Goal: Participate in discussion

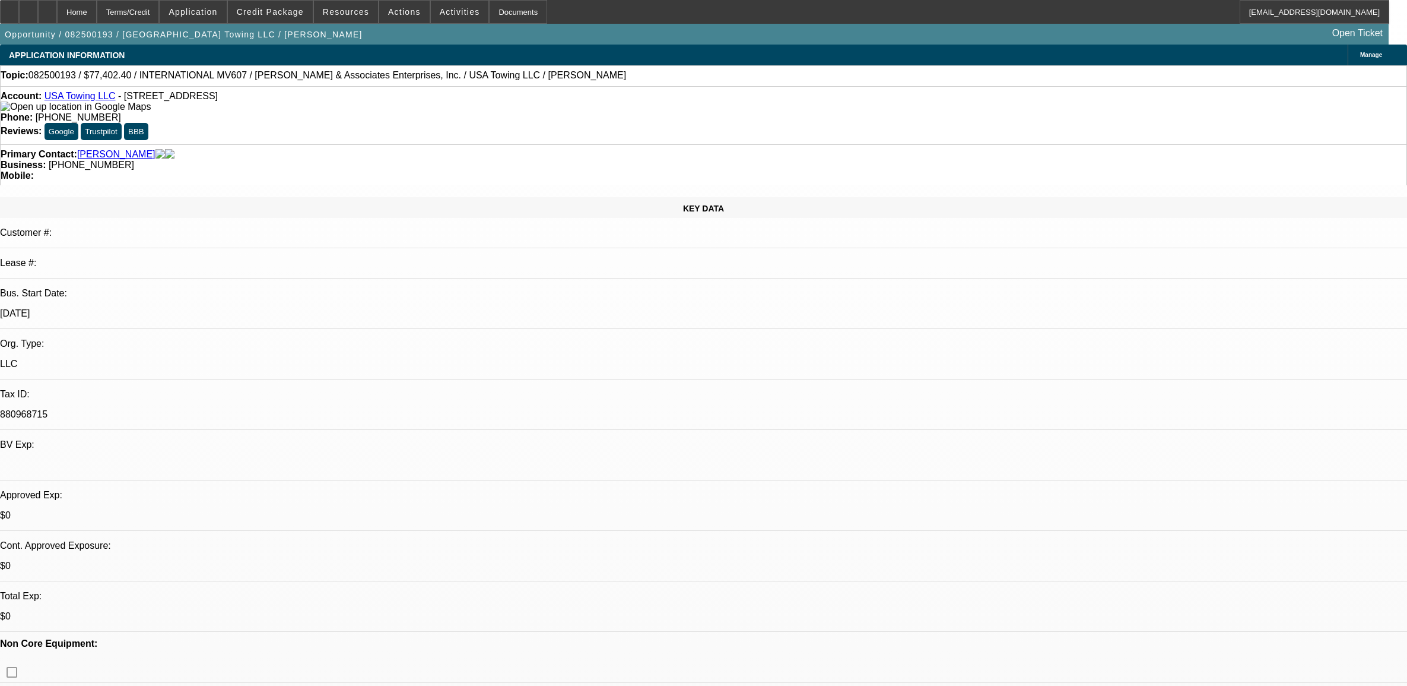
select select "0"
select select "2"
select select "0"
select select "6"
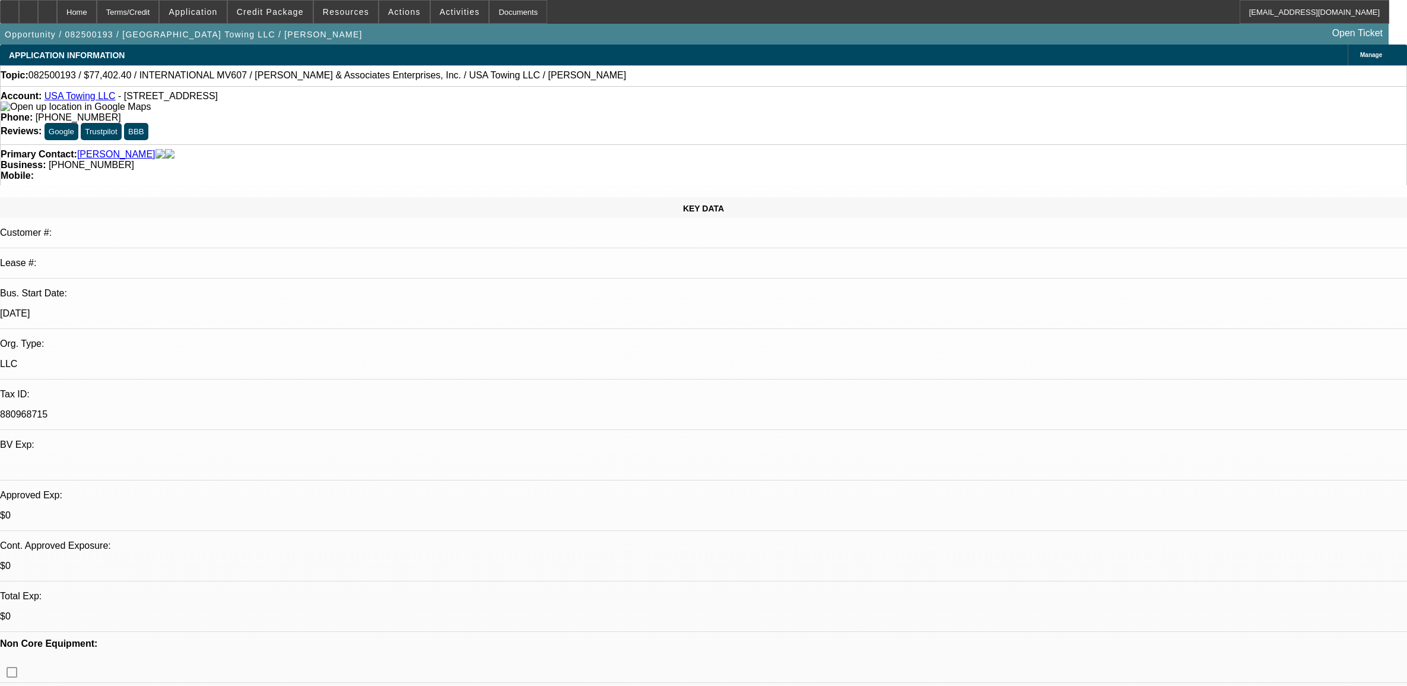
select select "0.1"
select select "0"
select select "2"
select select "0"
select select "6"
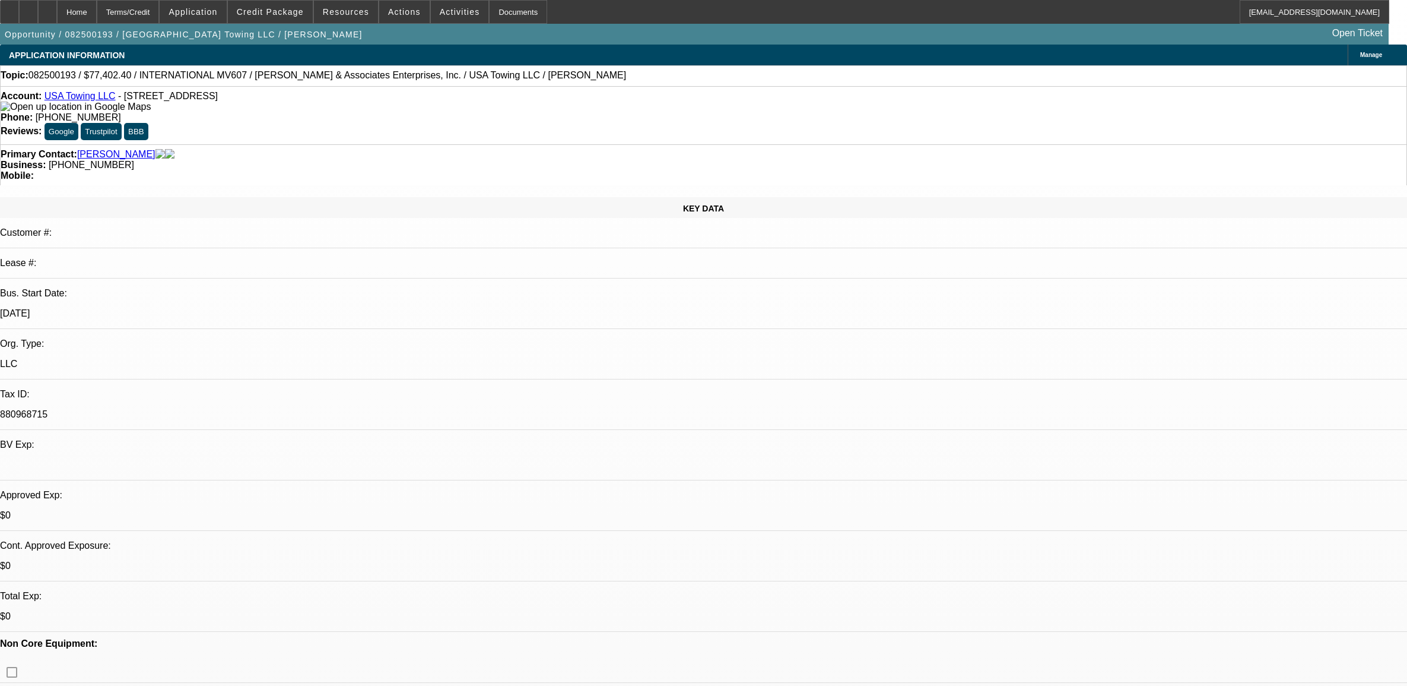
select select "0.1"
select select "0"
select select "2"
select select "0"
select select "6"
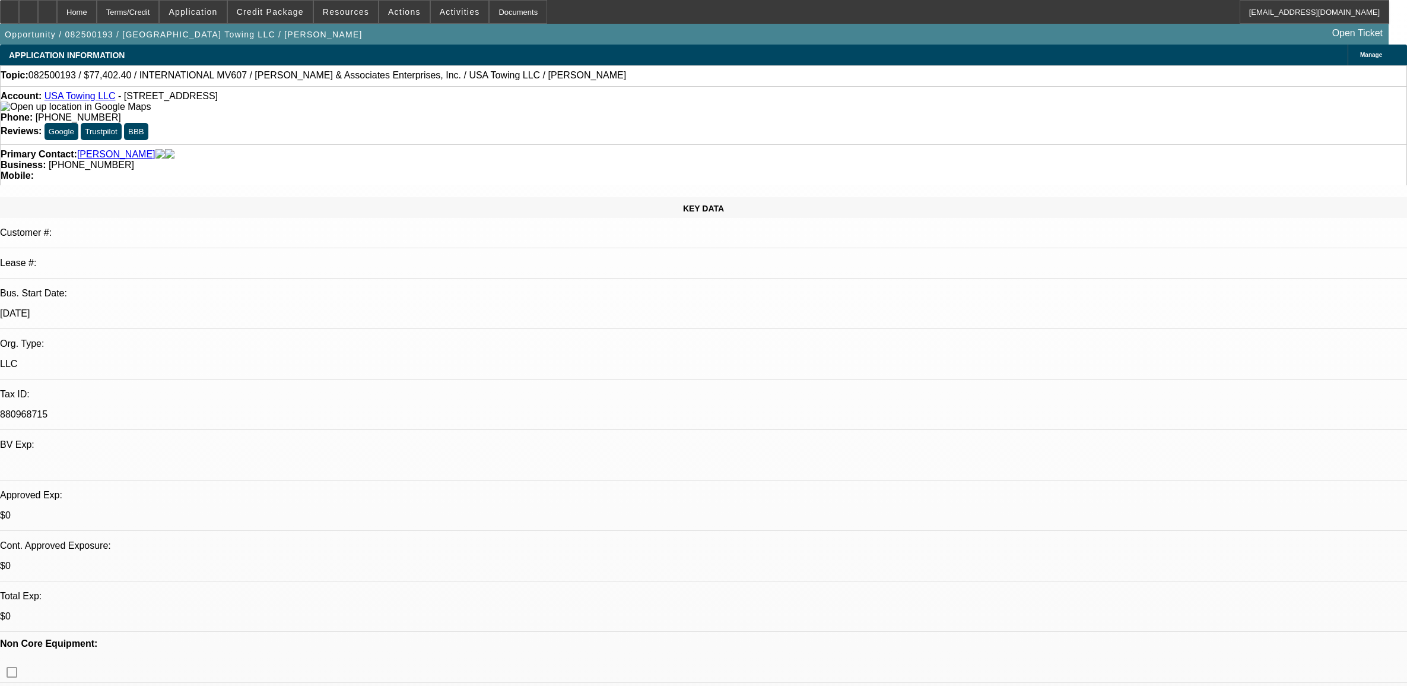
select select "0.1"
select select "2"
select select "0"
select select "6"
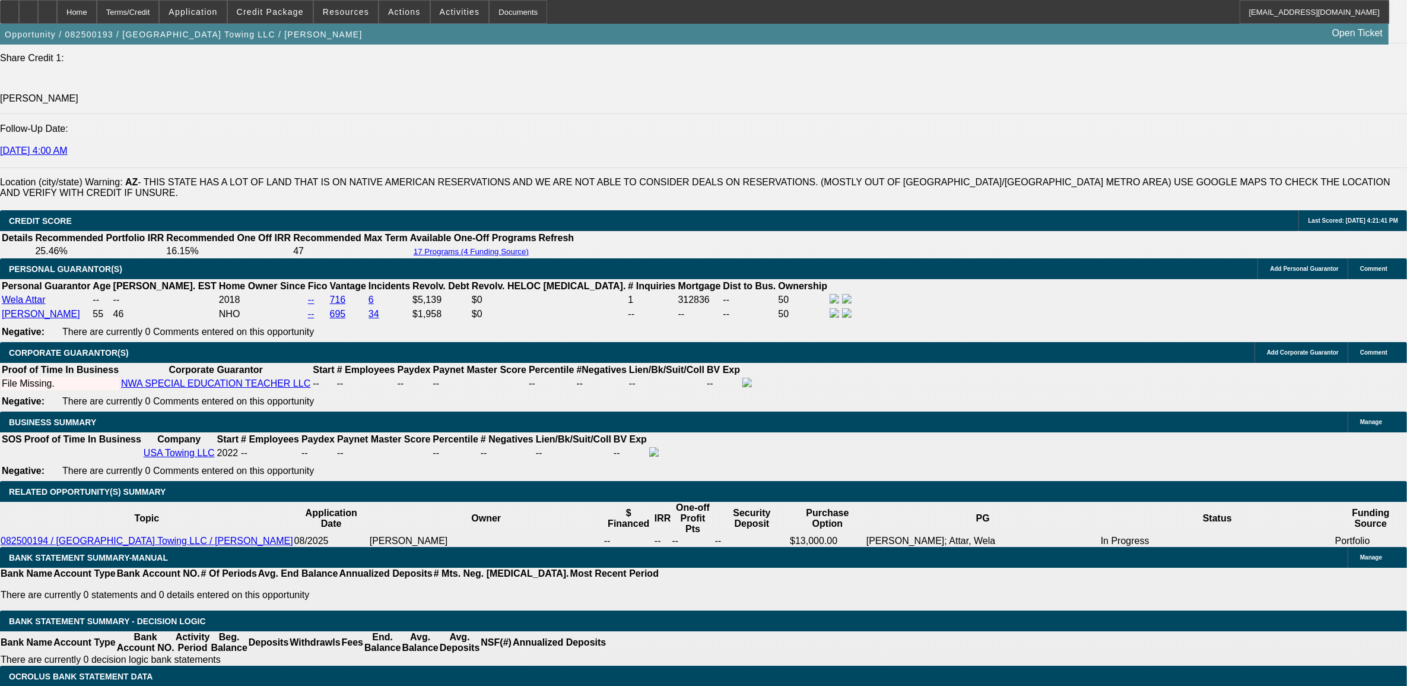
scroll to position [63, 0]
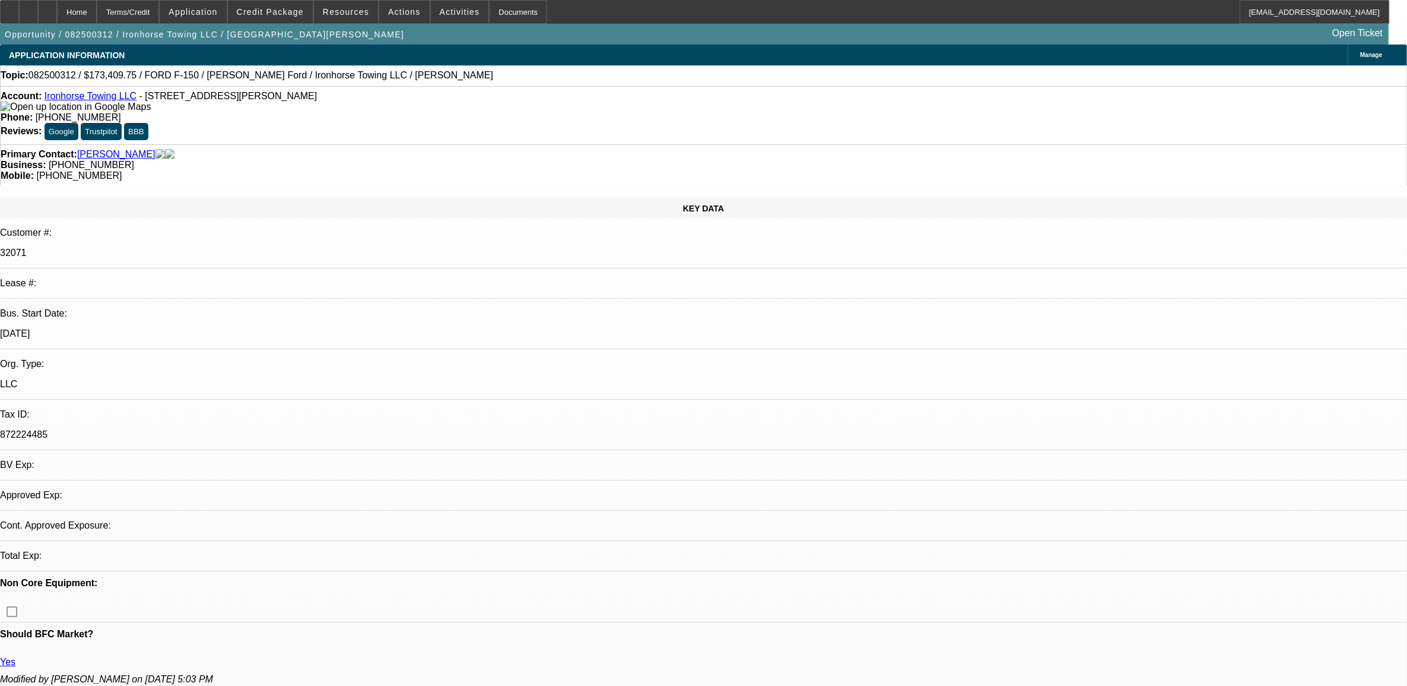
select select "0"
select select "0.1"
select select "0"
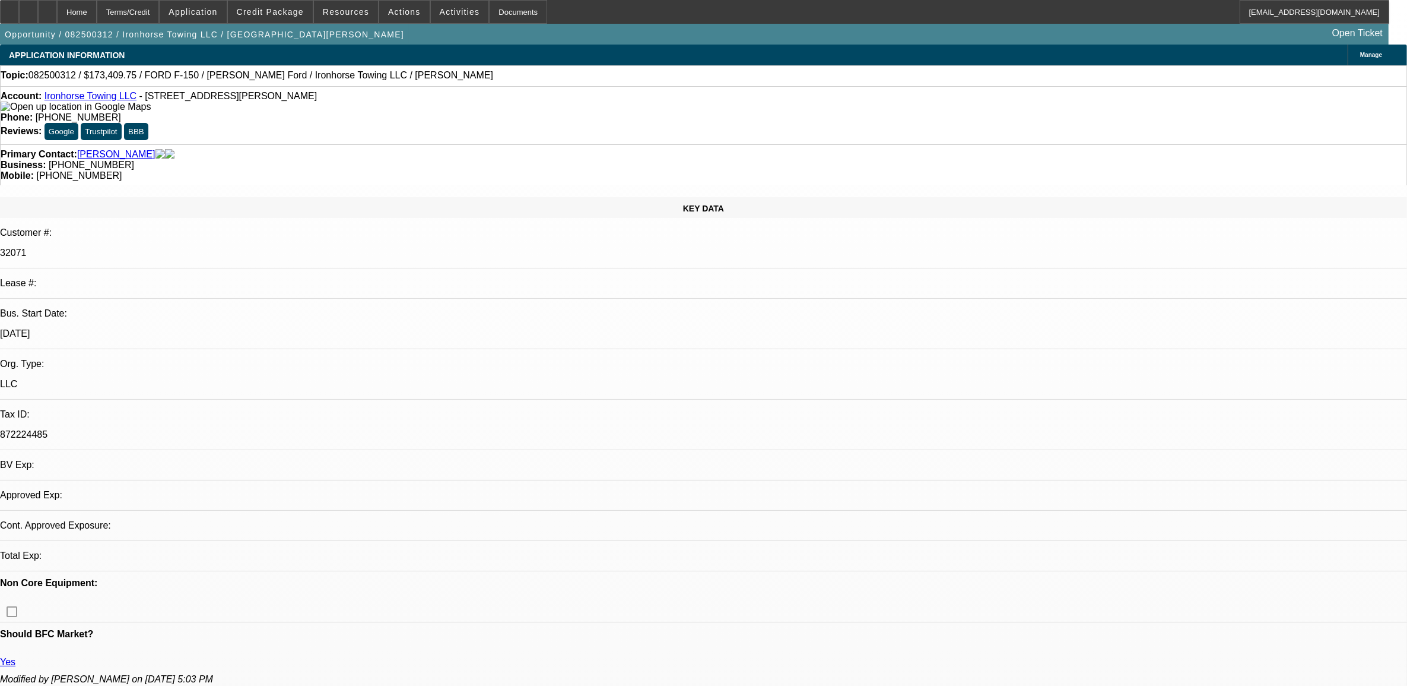
select select "0.1"
select select "0"
select select "0.1"
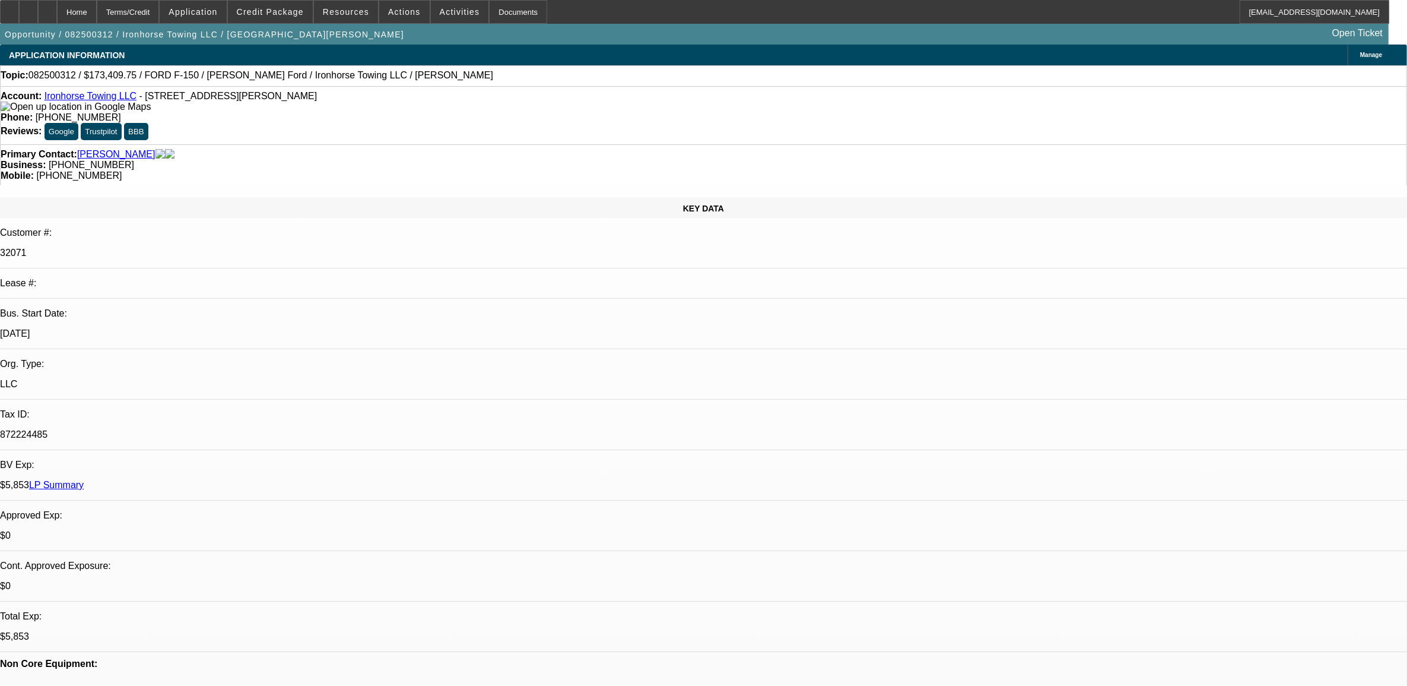
select select "1"
select select "3"
select select "4"
select select "1"
select select "3"
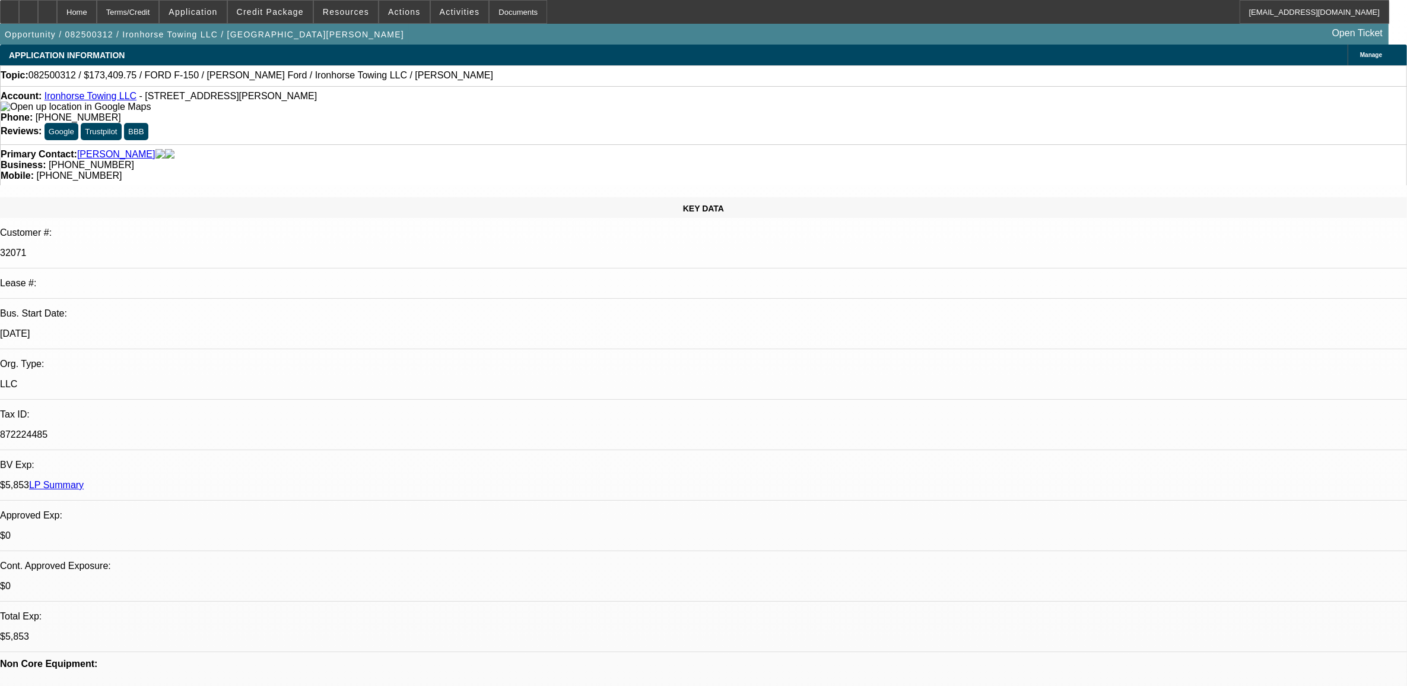
select select "4"
select select "1"
select select "3"
select select "4"
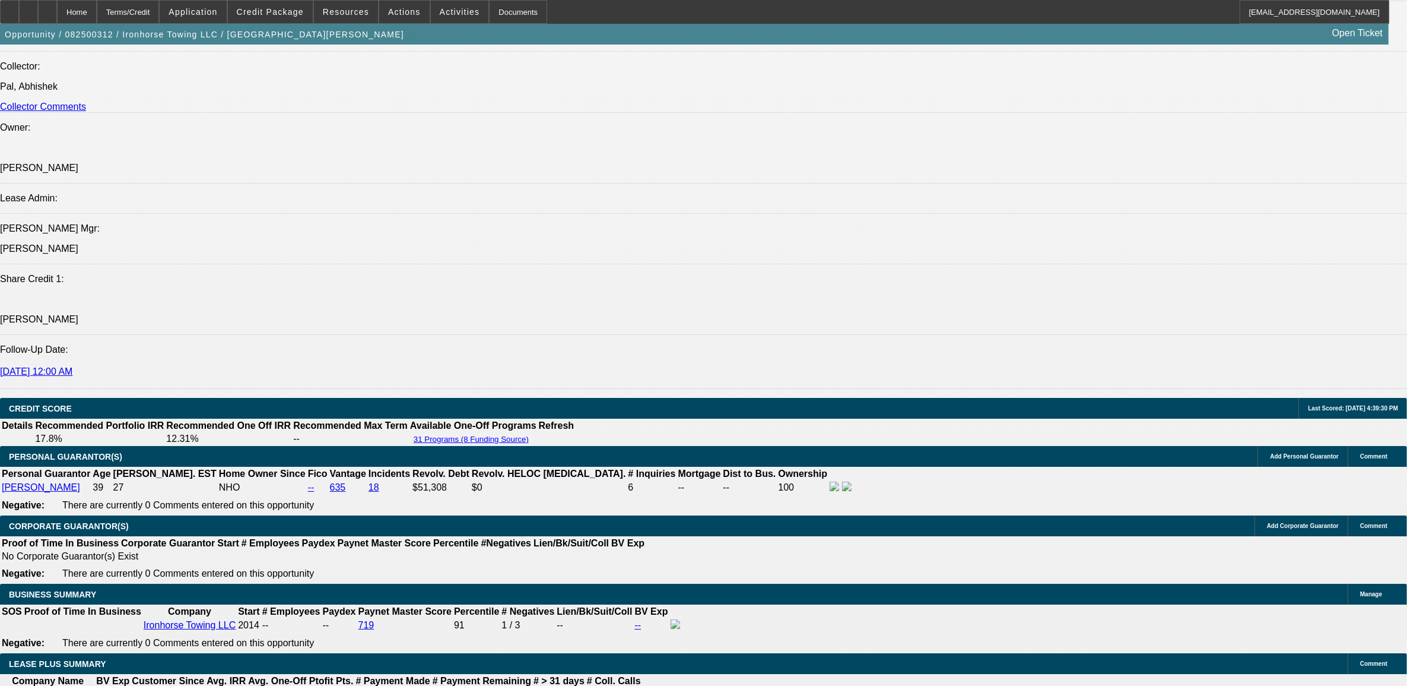
scroll to position [1410, 0]
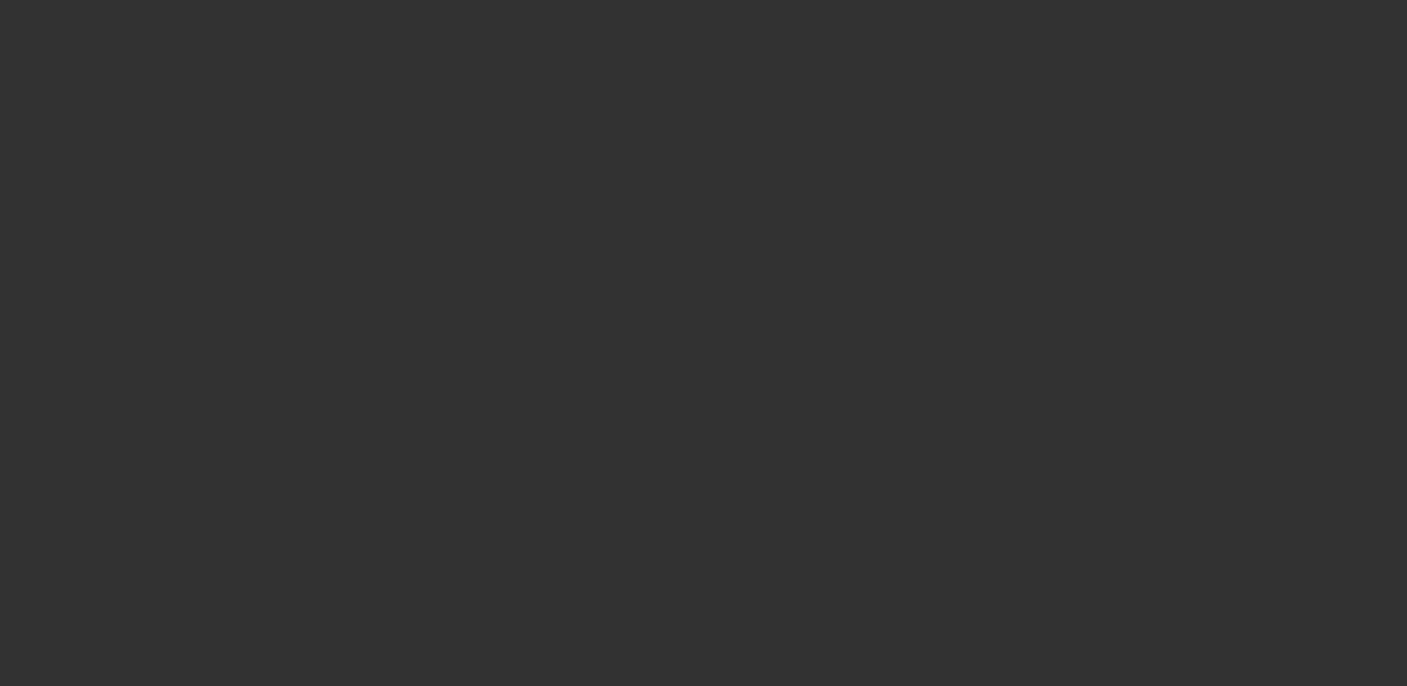
select select "0"
select select "6"
select select "0"
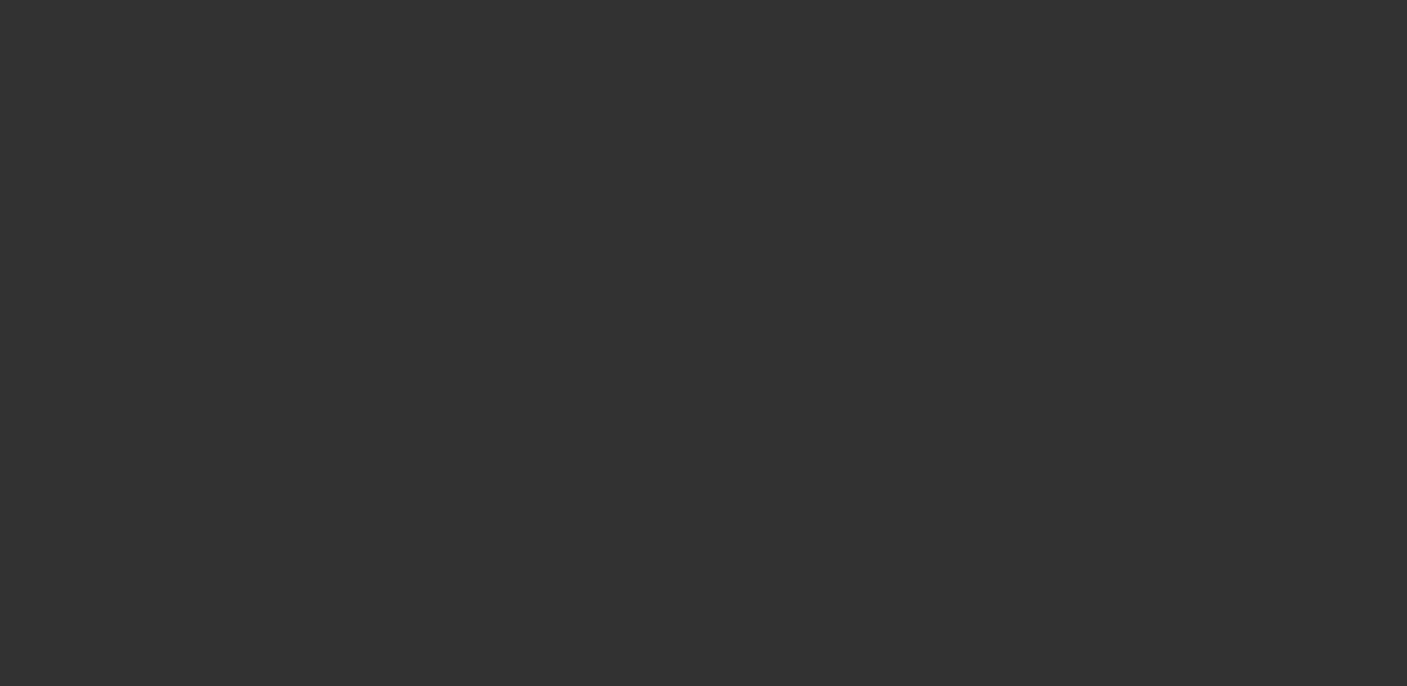
select select "3"
select select "0.1"
select select "4"
select select "0"
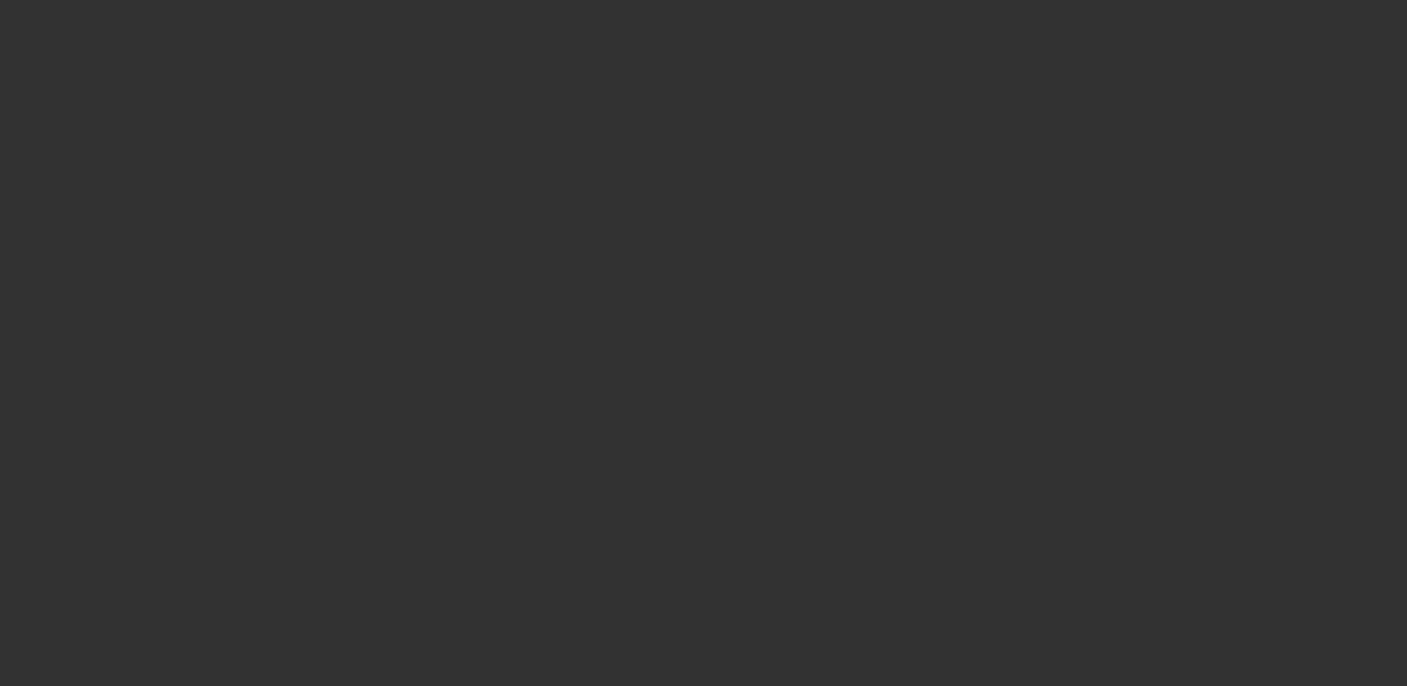
select select "3"
select select "0.1"
select select "4"
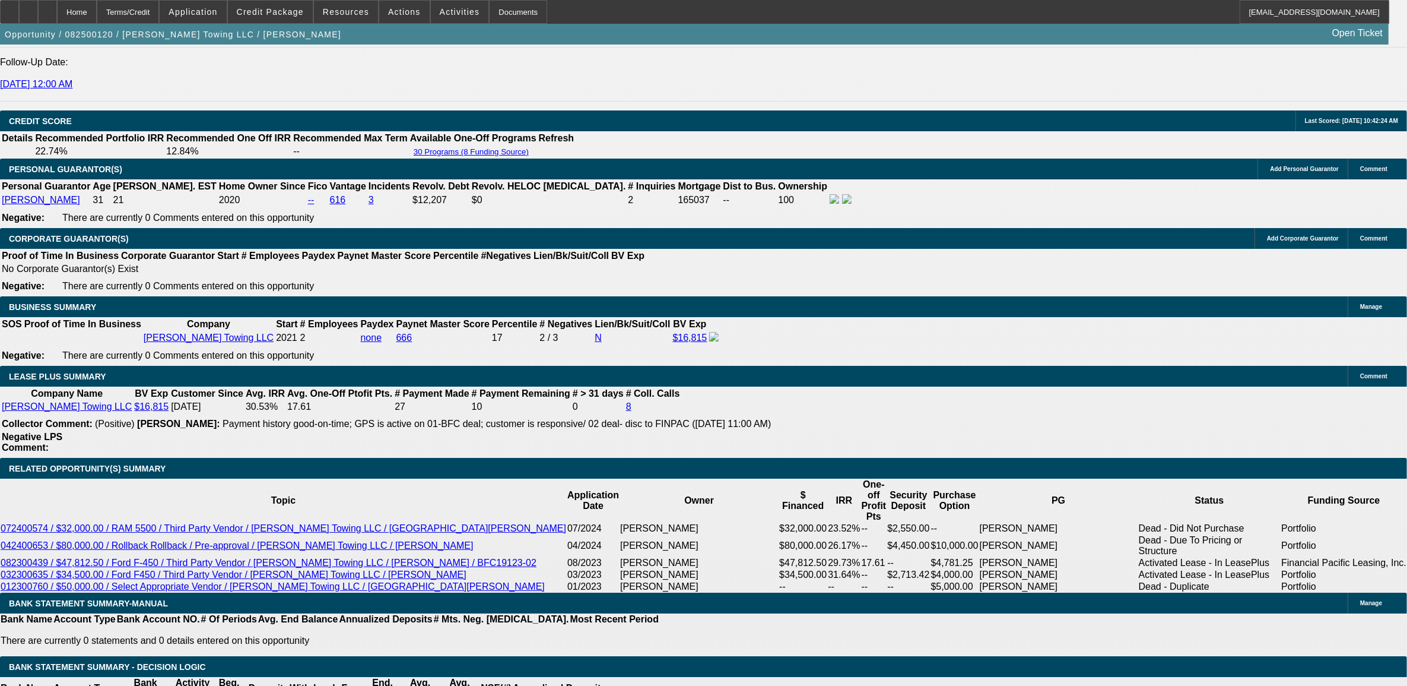
scroll to position [1702, 0]
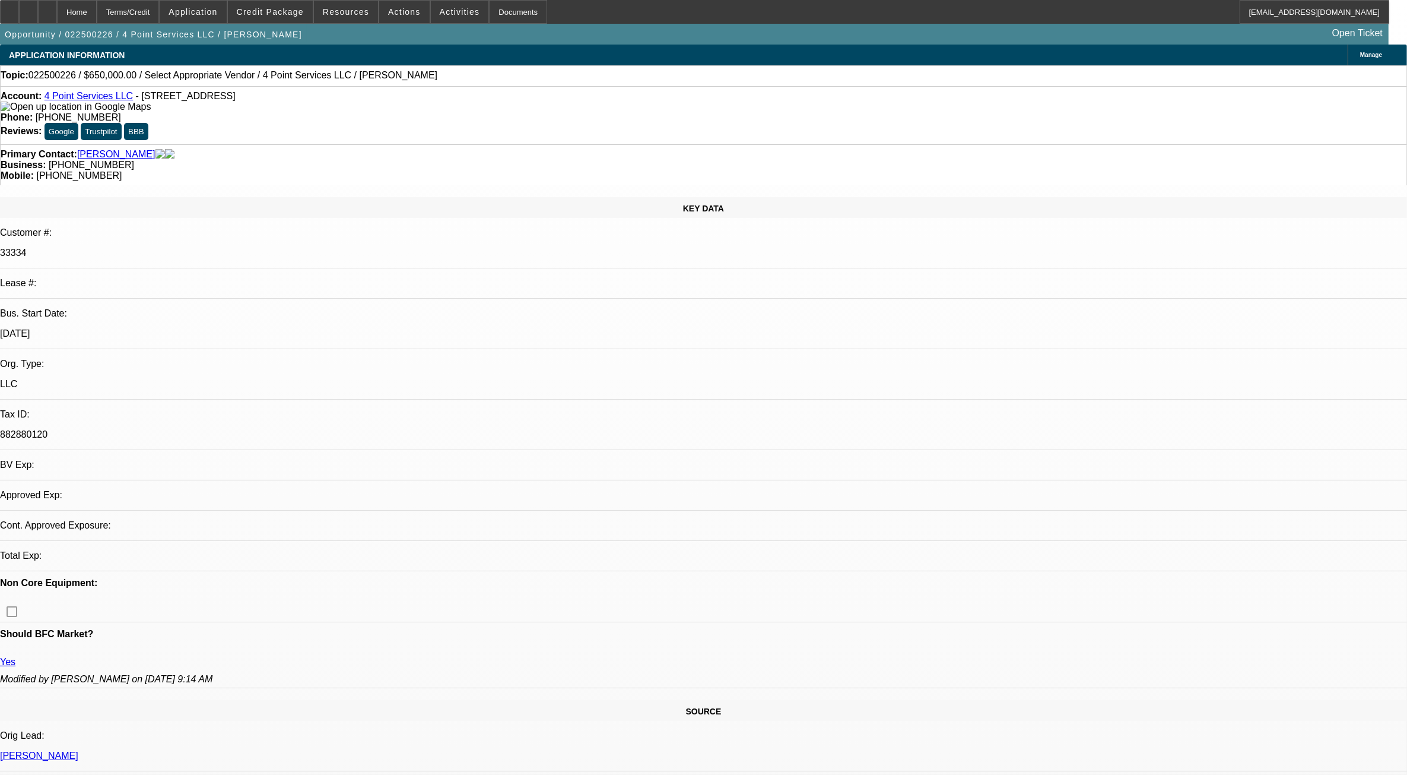
select select "0"
select select "2"
select select "0.1"
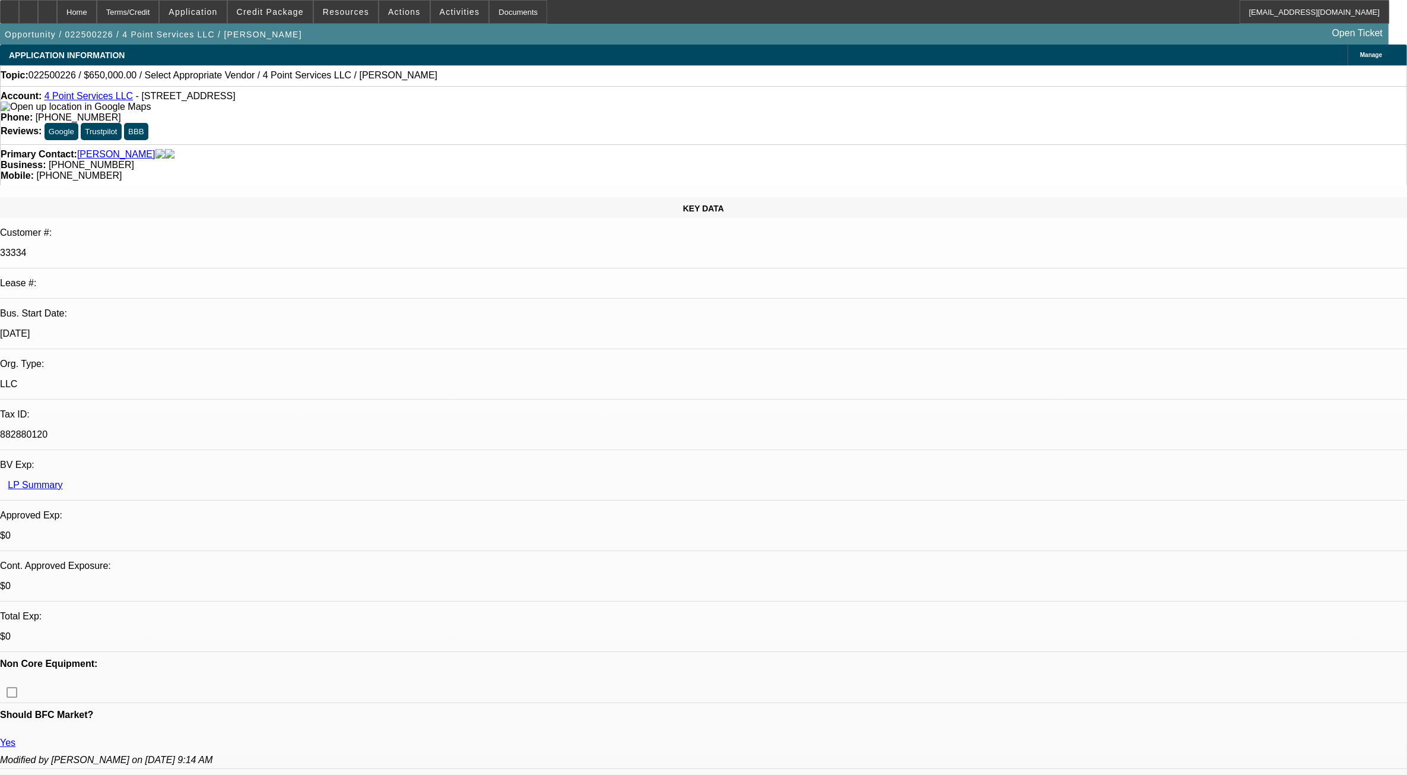
select select "1"
select select "2"
select select "4"
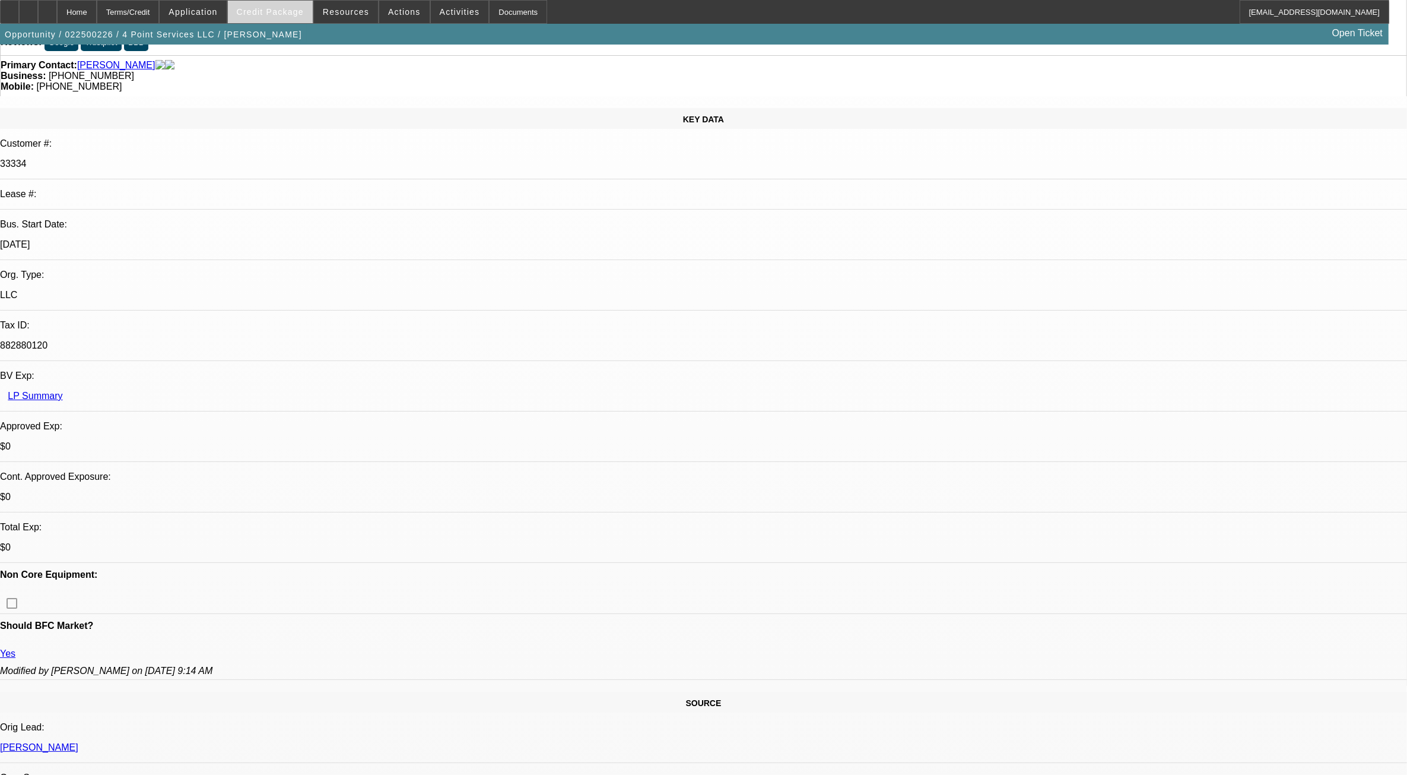
scroll to position [74, 0]
